Goal: Navigation & Orientation: Find specific page/section

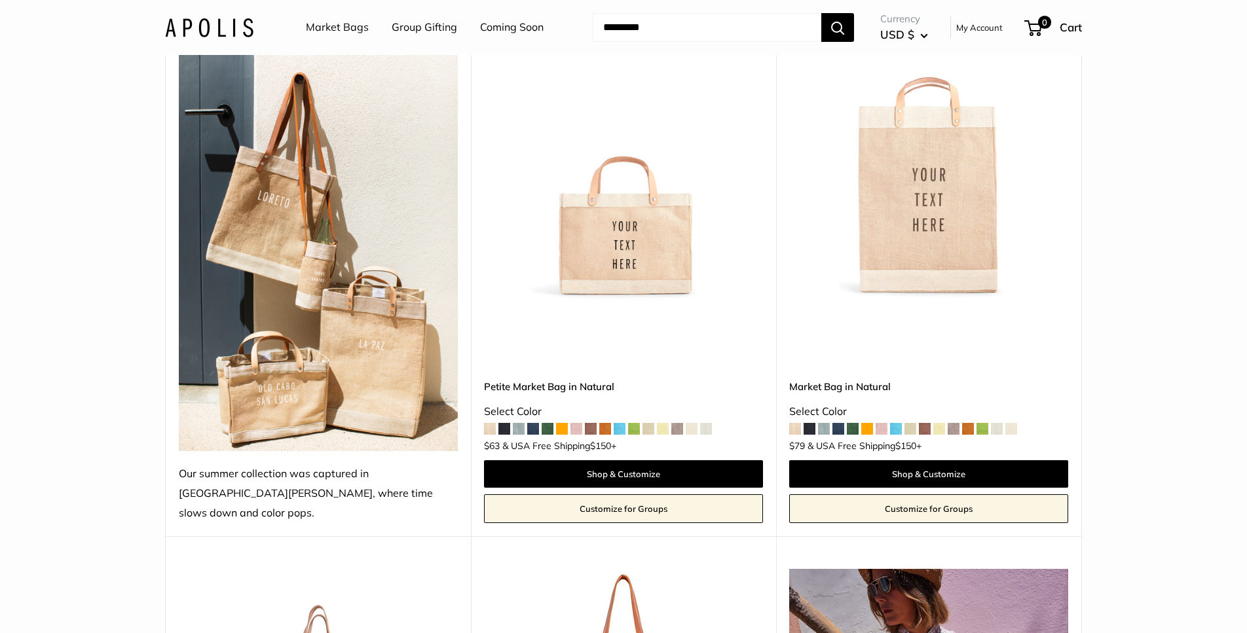
scroll to position [216, 0]
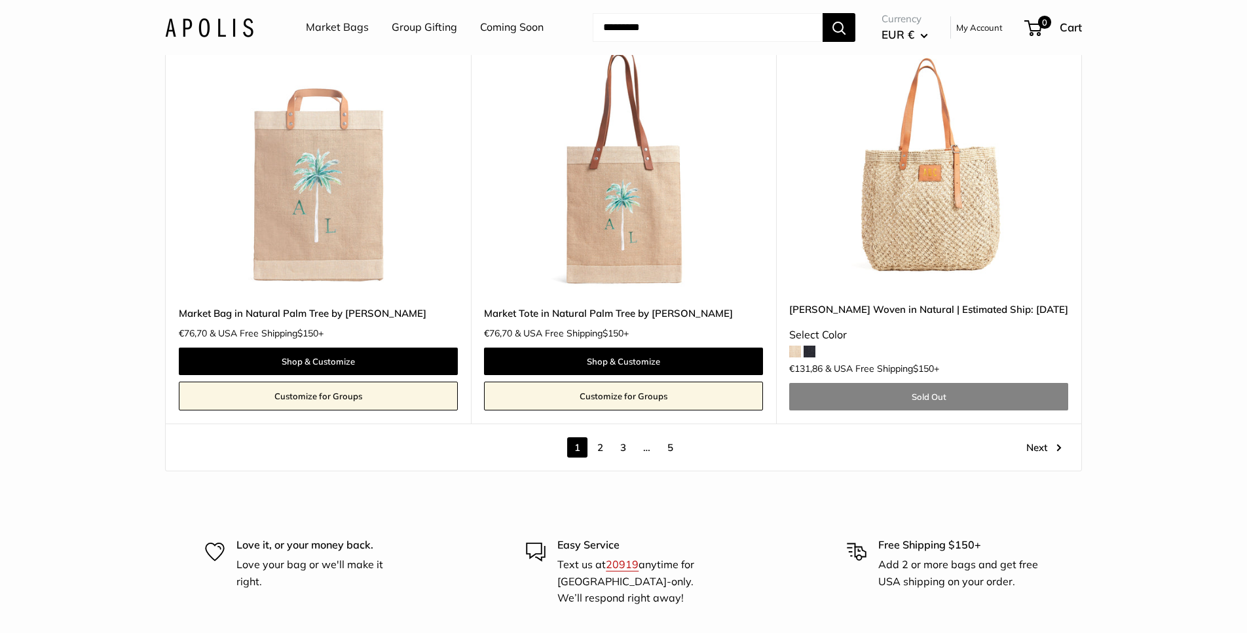
scroll to position [7374, 0]
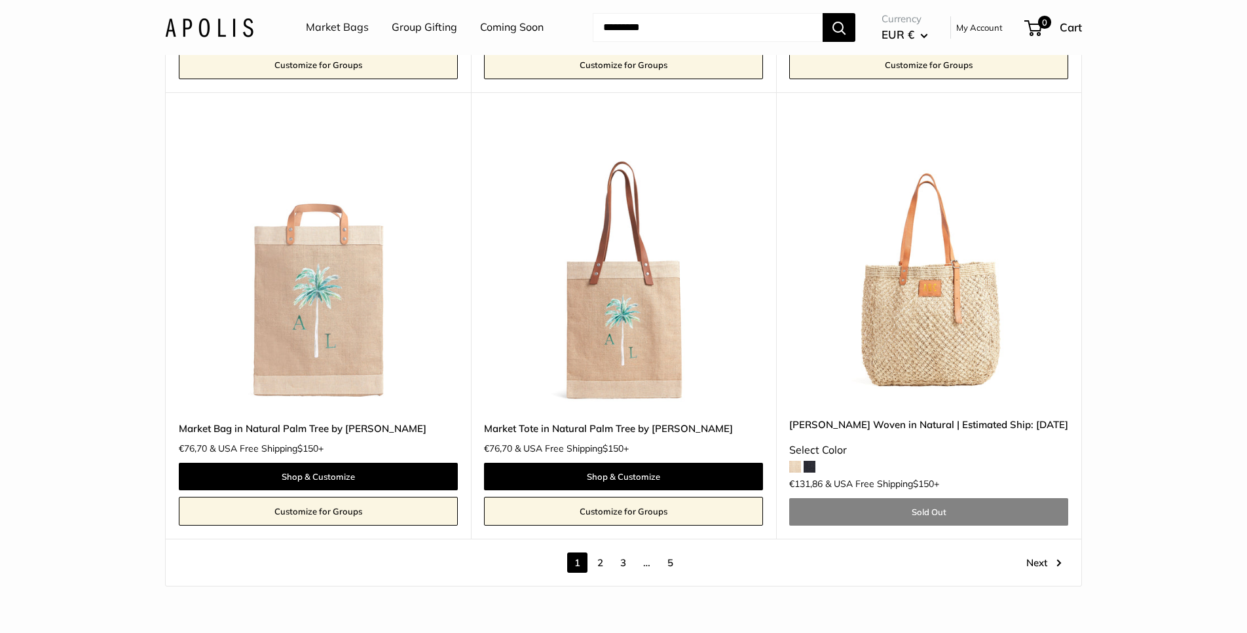
click at [623, 553] on link "3" at bounding box center [623, 563] width 20 height 20
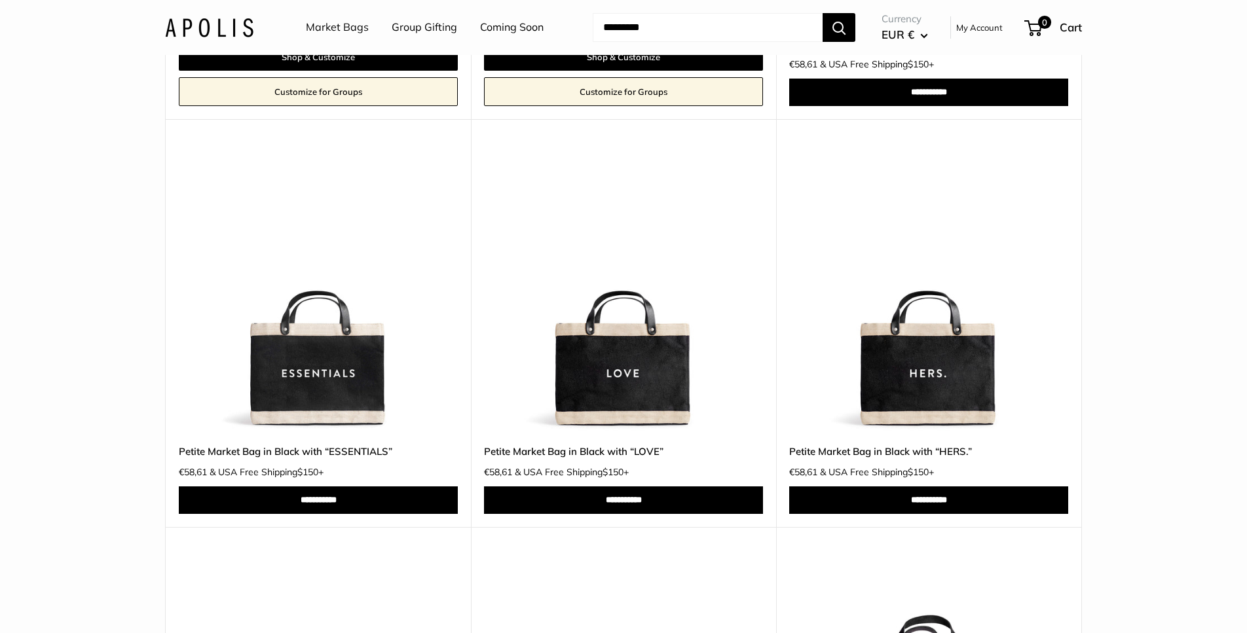
scroll to position [532, 0]
